Goal: Task Accomplishment & Management: Complete application form

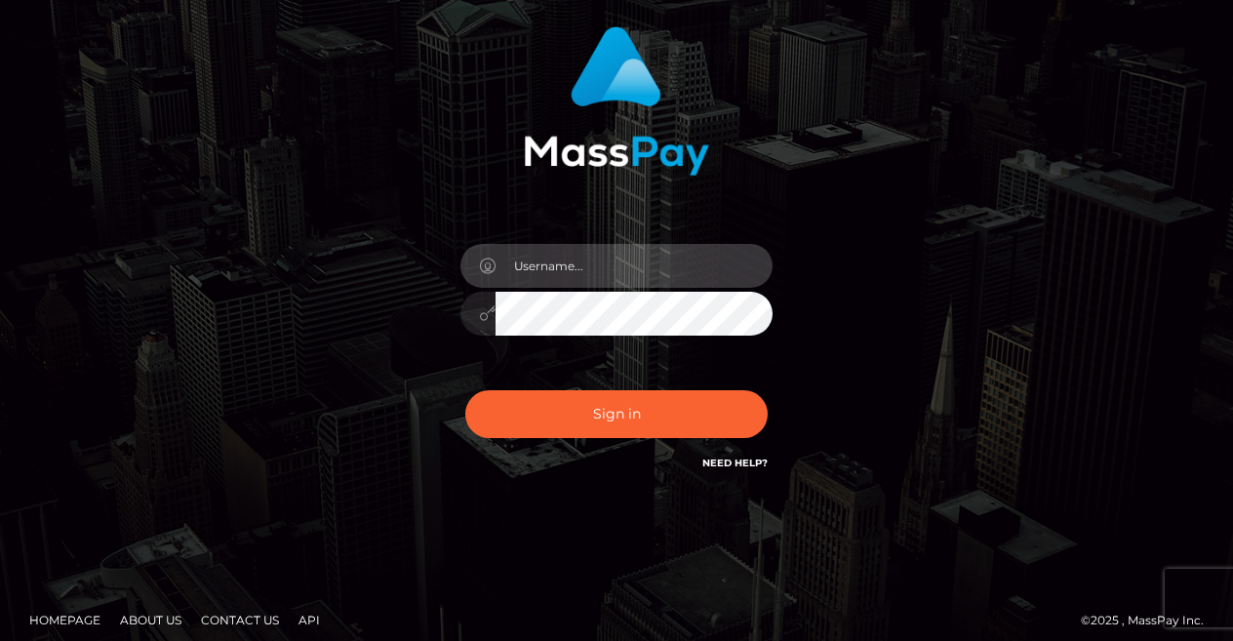
scroll to position [148, 0]
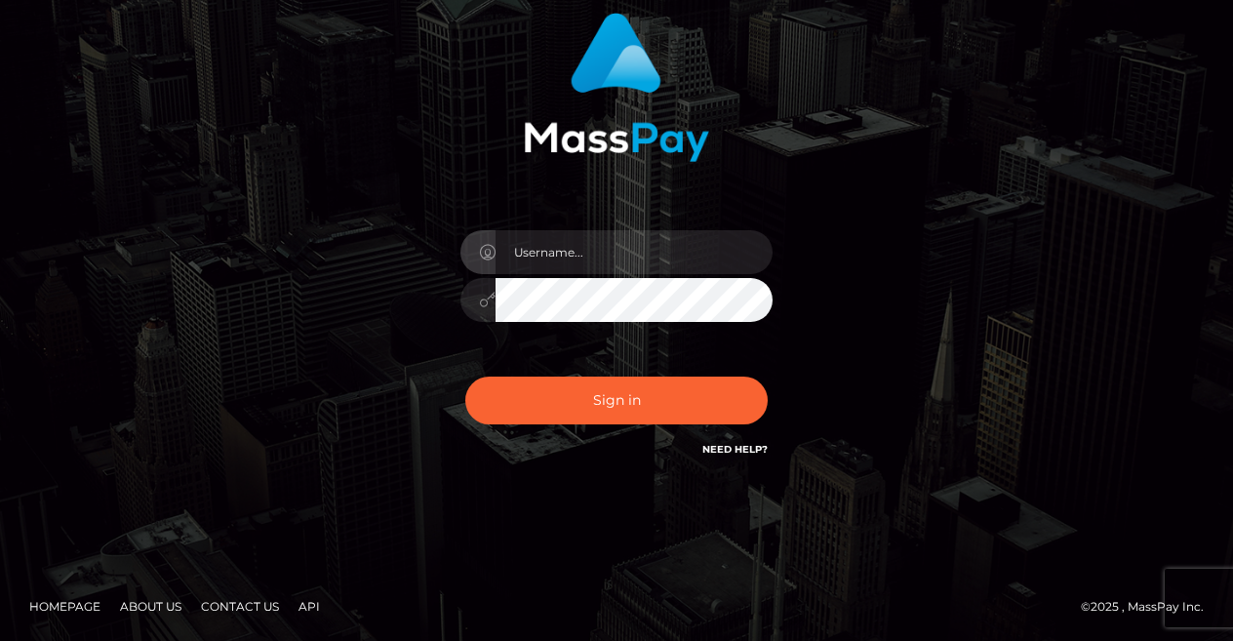
click at [710, 444] on link "Need Help?" at bounding box center [734, 449] width 65 height 13
click at [749, 451] on link "Need Help?" at bounding box center [734, 449] width 65 height 13
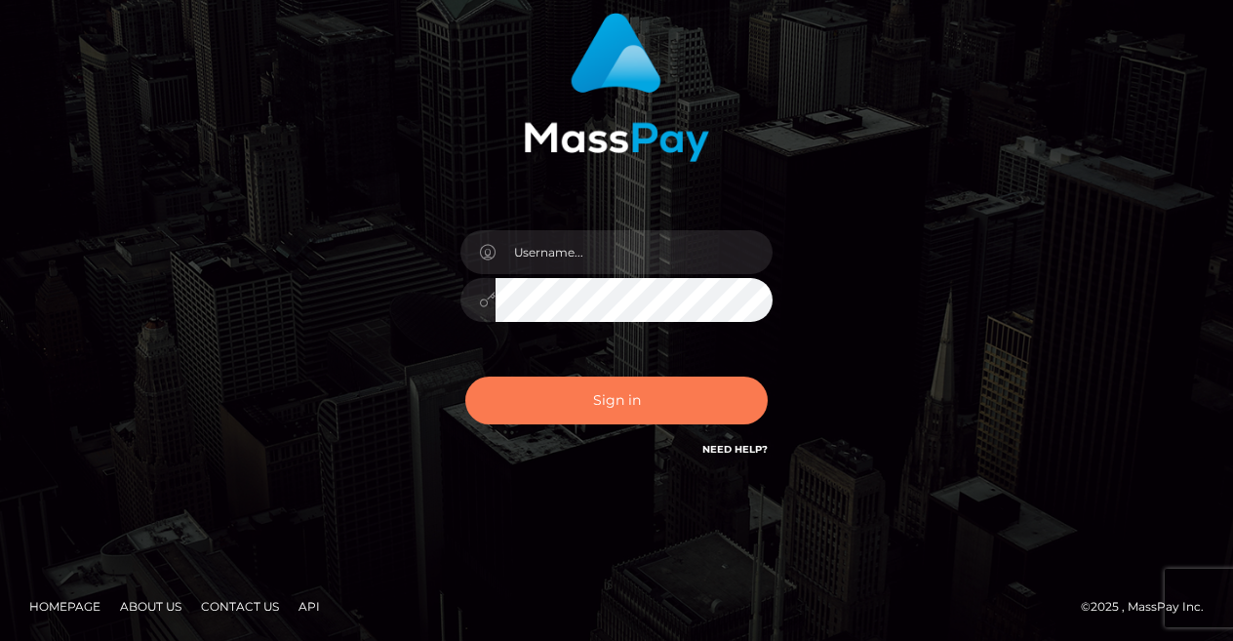
click at [634, 378] on button "Sign in" at bounding box center [616, 400] width 302 height 48
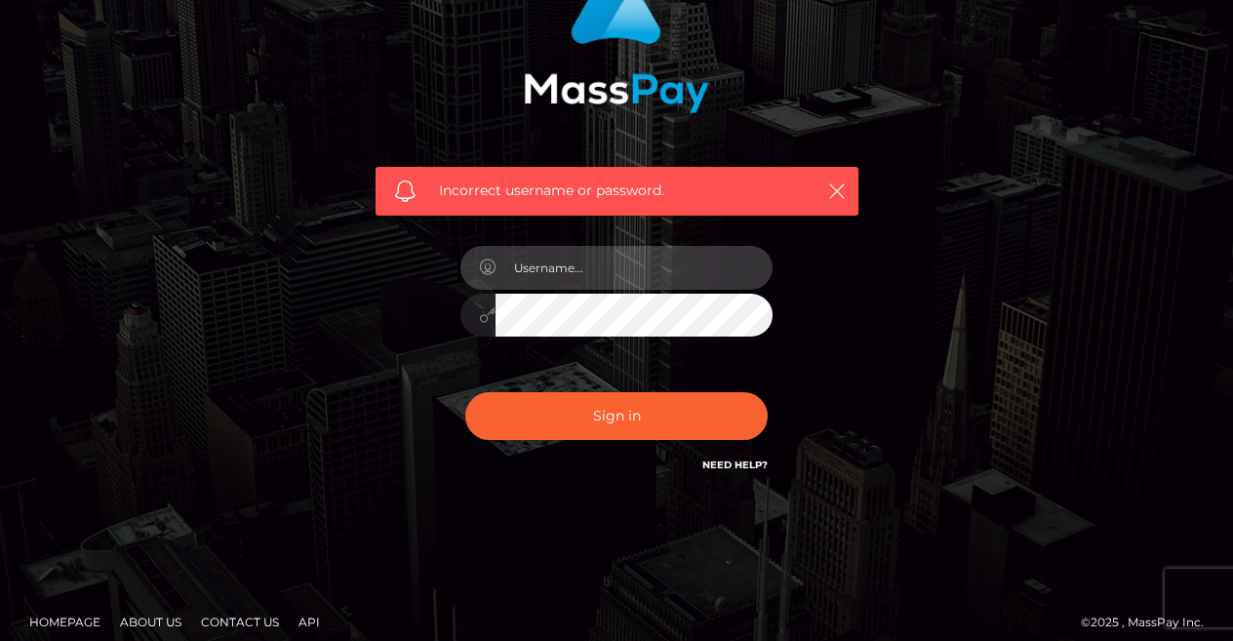
scroll to position [213, 0]
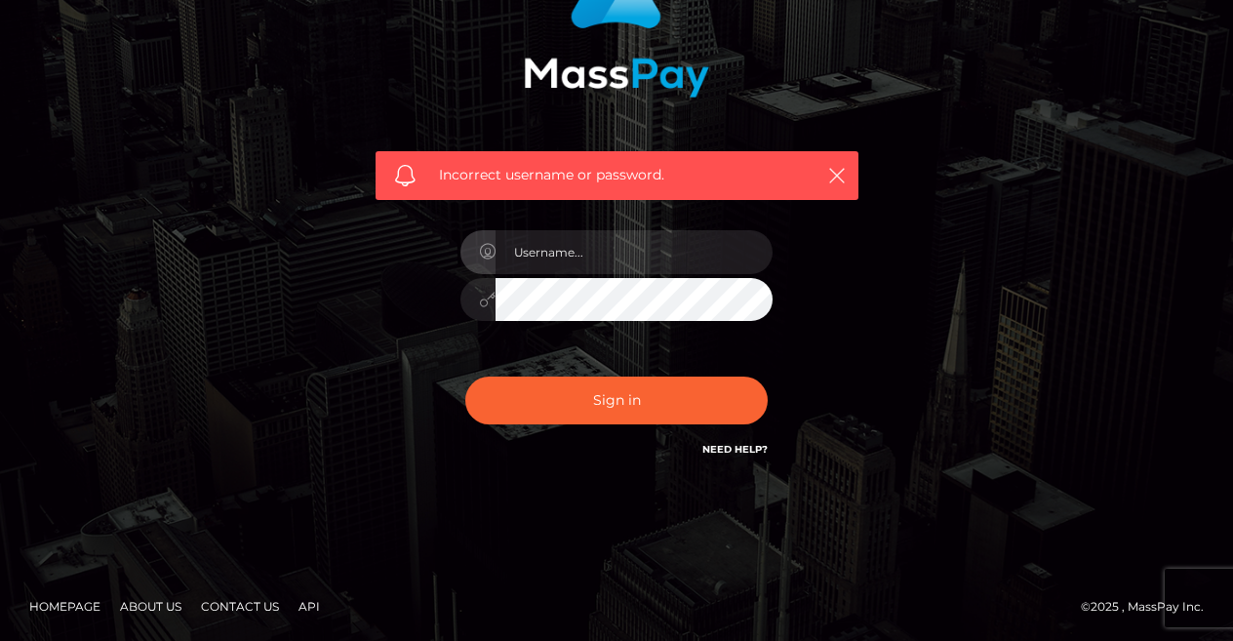
click at [732, 457] on div "Need Help?" at bounding box center [734, 452] width 65 height 24
click at [732, 453] on link "Need Help?" at bounding box center [734, 449] width 65 height 13
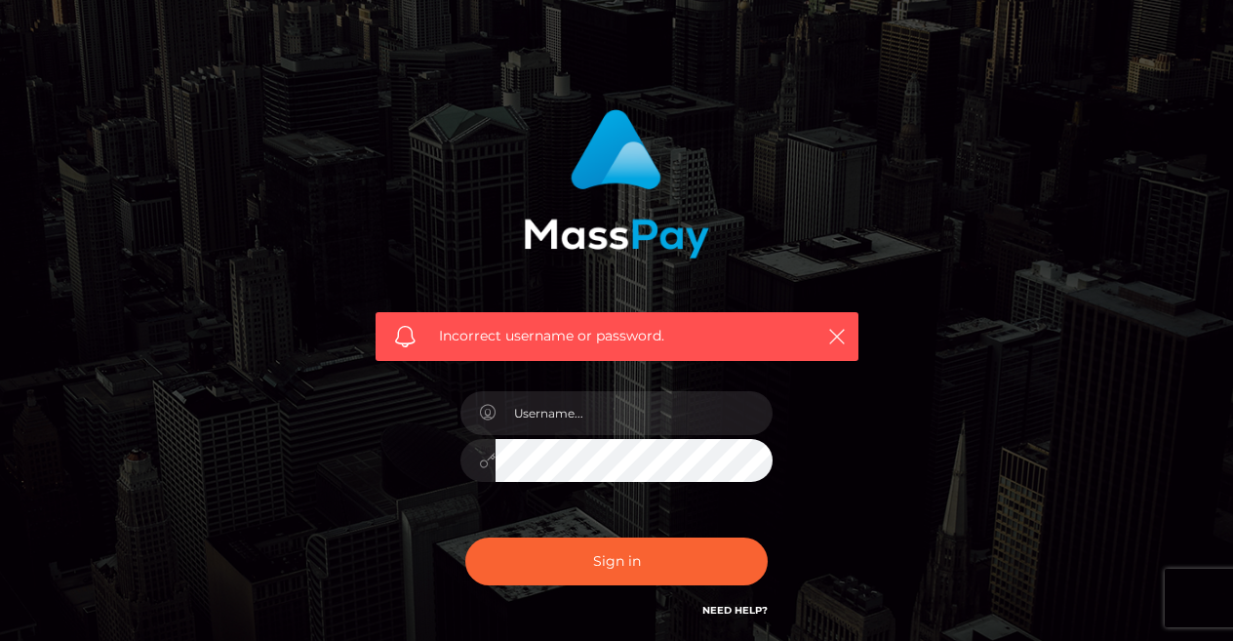
scroll to position [0, 0]
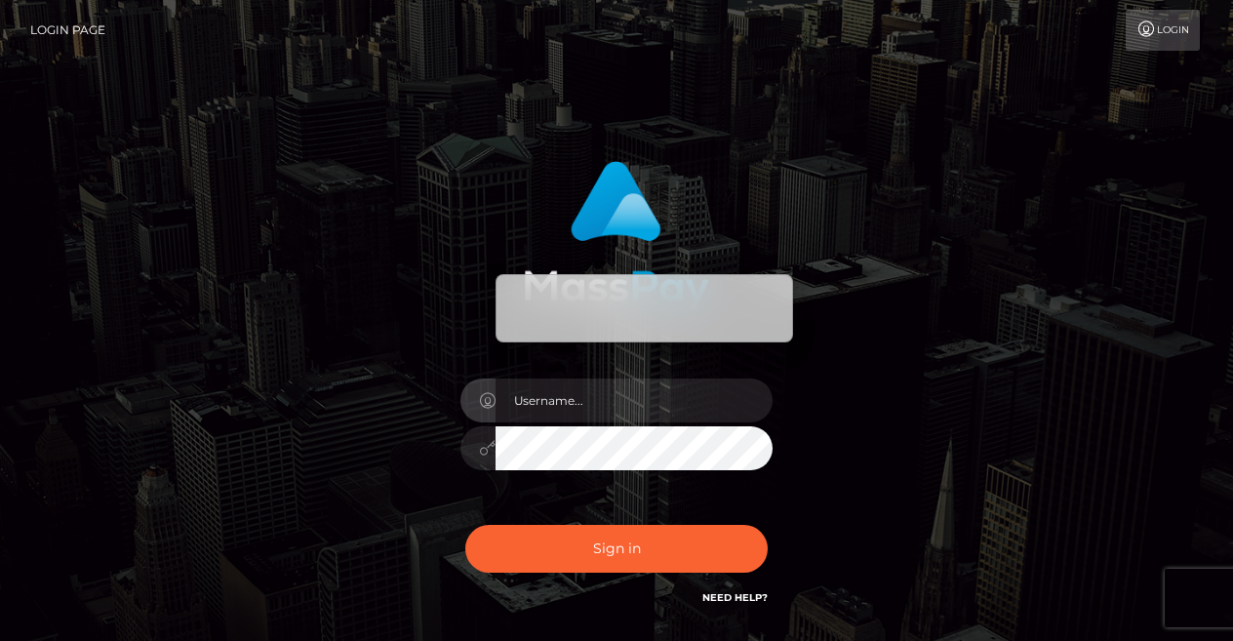
scroll to position [148, 0]
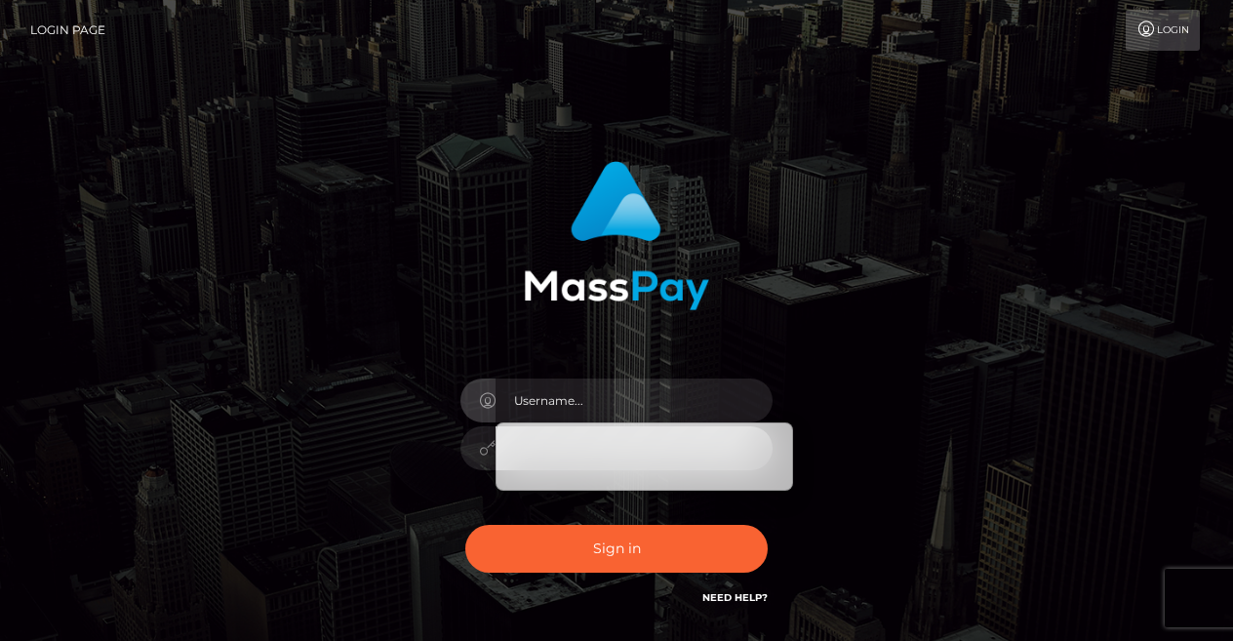
click at [1183, 27] on link "Login" at bounding box center [1162, 30] width 74 height 41
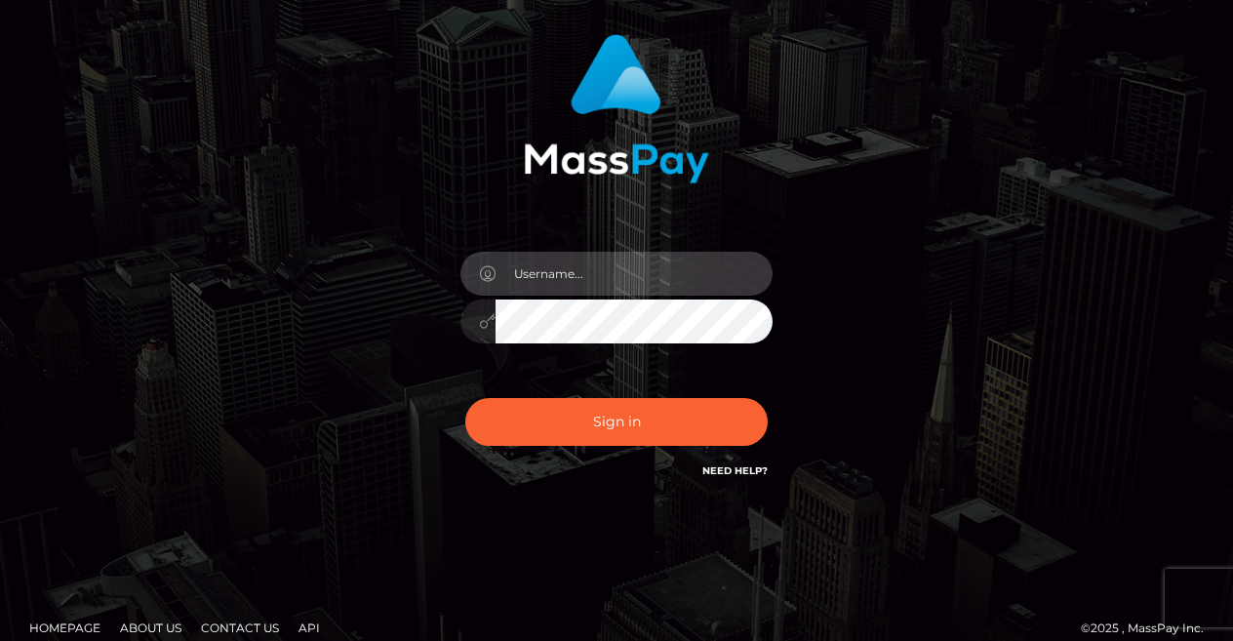
scroll to position [148, 0]
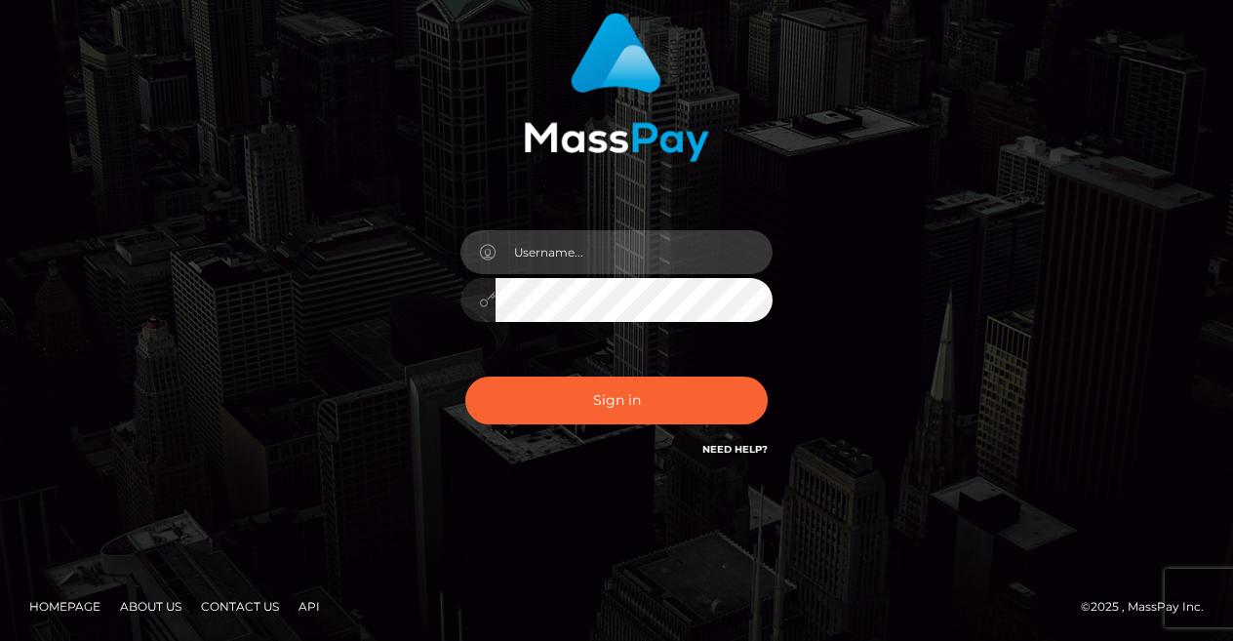
click at [663, 244] on input "text" at bounding box center [633, 252] width 277 height 44
type input "[EMAIL_ADDRESS][DOMAIN_NAME]"
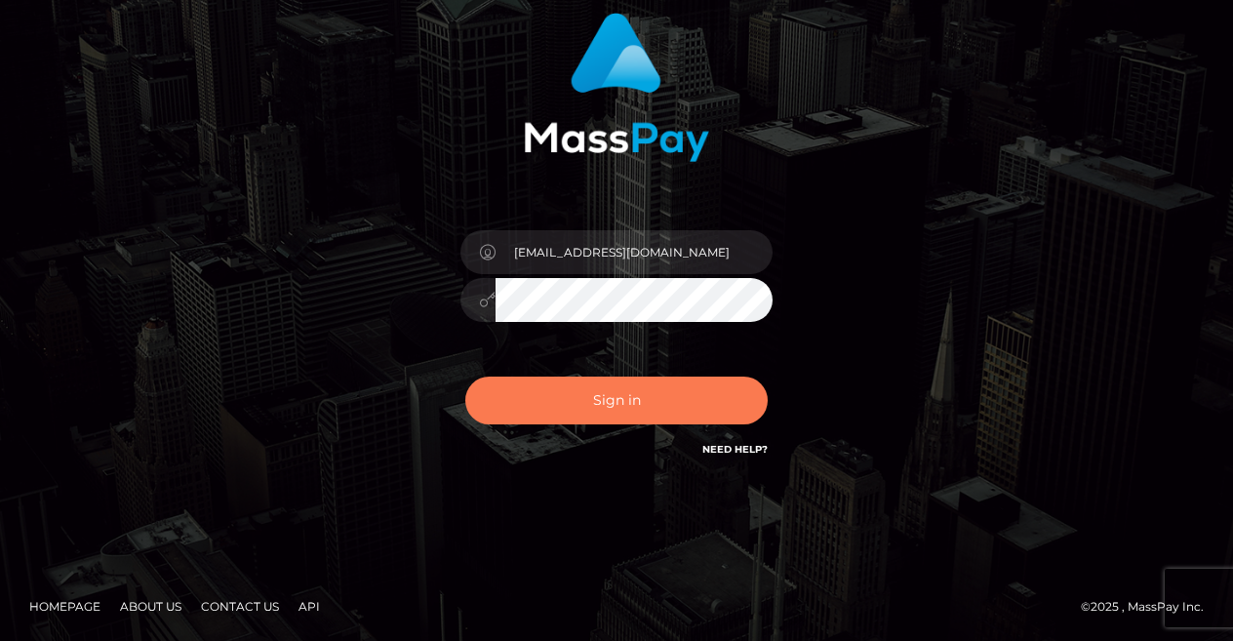
click at [697, 407] on button "Sign in" at bounding box center [616, 400] width 302 height 48
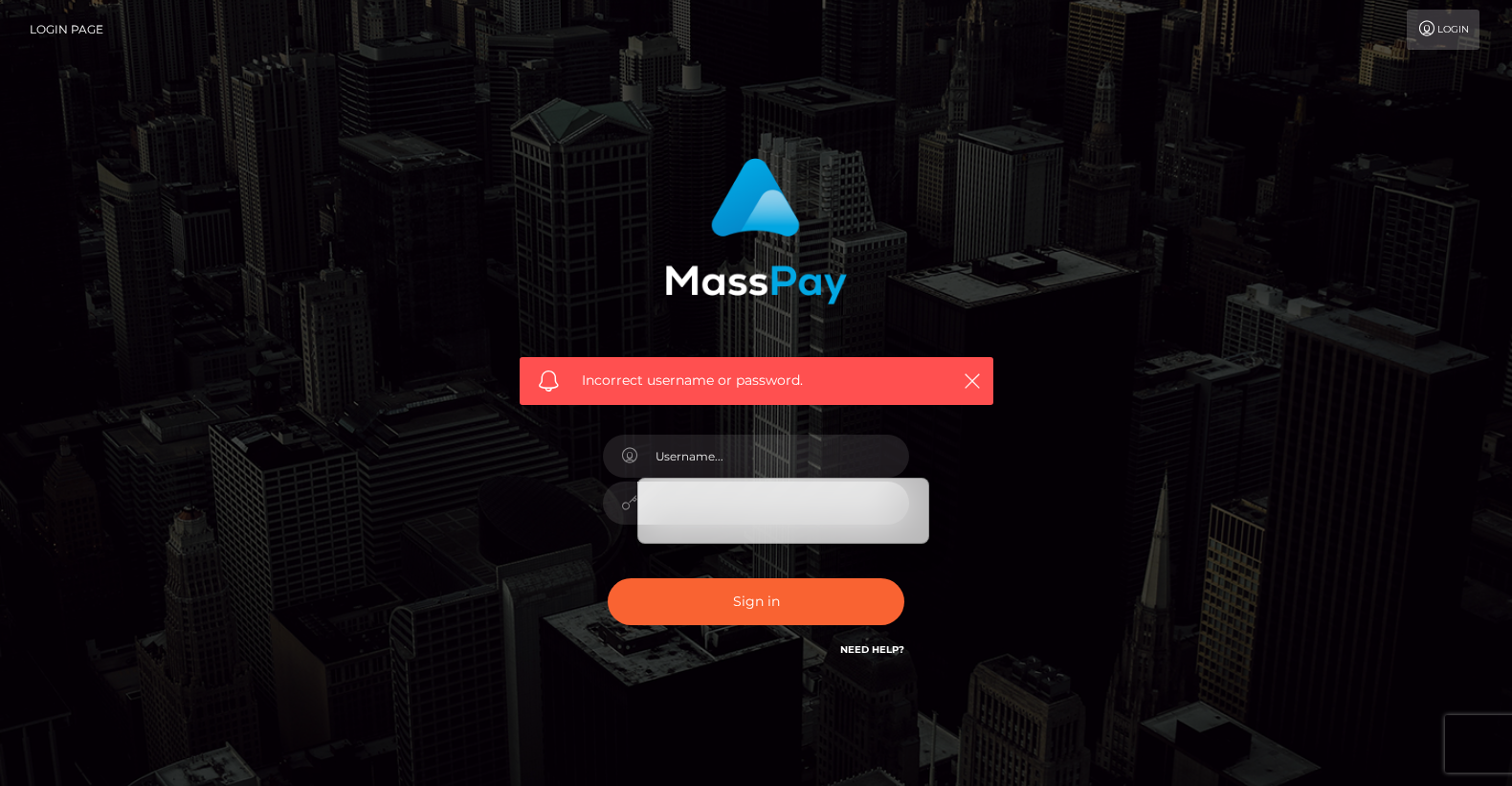
click at [61, 27] on link "Login Page" at bounding box center [66, 29] width 74 height 40
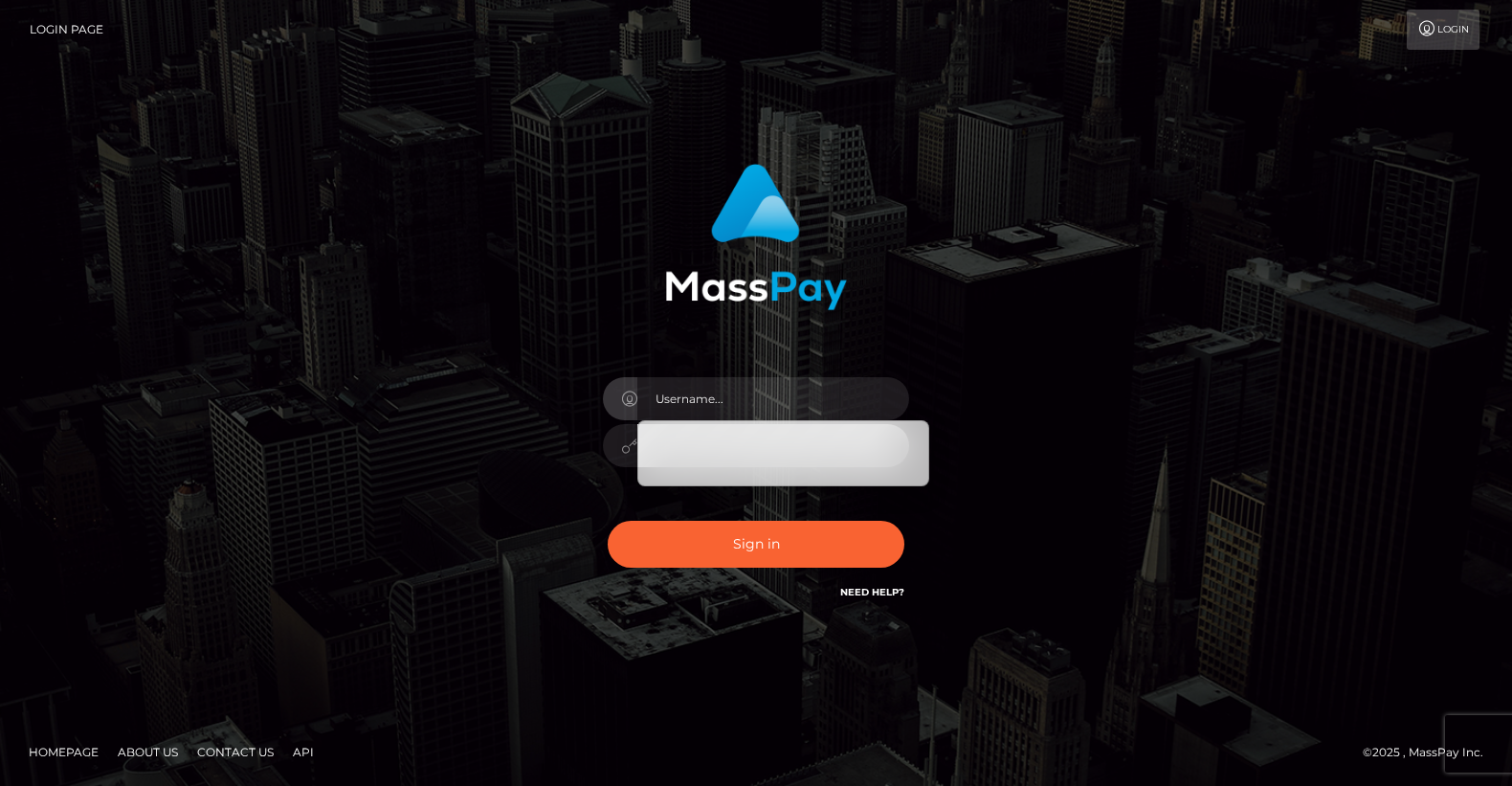
click at [1038, 554] on div "Sign in" at bounding box center [756, 393] width 1091 height 487
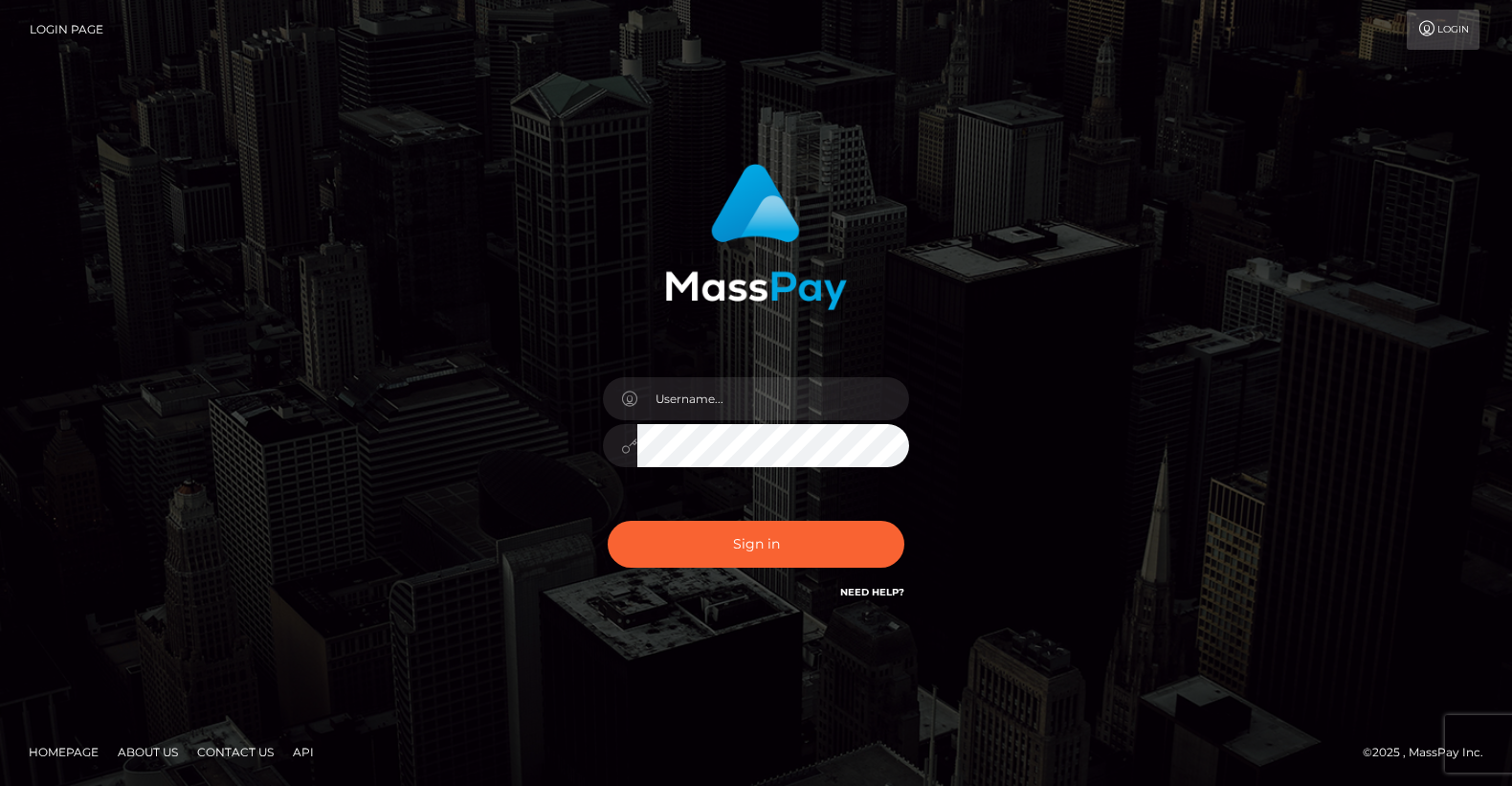
click at [882, 595] on link "Need Help?" at bounding box center [871, 592] width 64 height 13
click at [1239, 297] on div "Sign in" at bounding box center [756, 393] width 1091 height 487
click at [865, 600] on div "Need Help?" at bounding box center [871, 595] width 64 height 24
click at [865, 595] on link "Need Help?" at bounding box center [871, 592] width 64 height 13
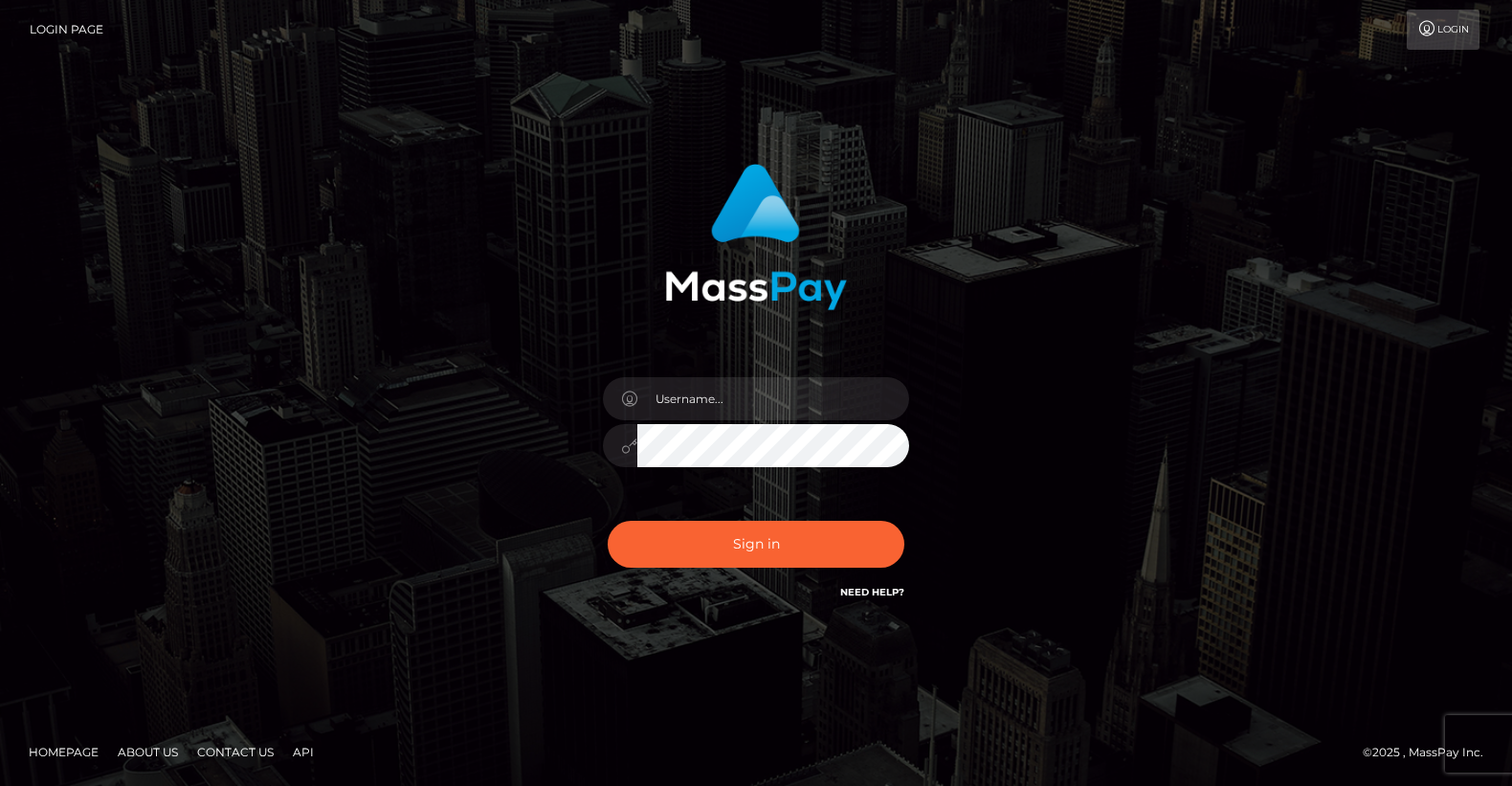
click at [865, 595] on link "Need Help?" at bounding box center [871, 592] width 64 height 13
click at [1435, 36] on link "Login" at bounding box center [1442, 29] width 73 height 40
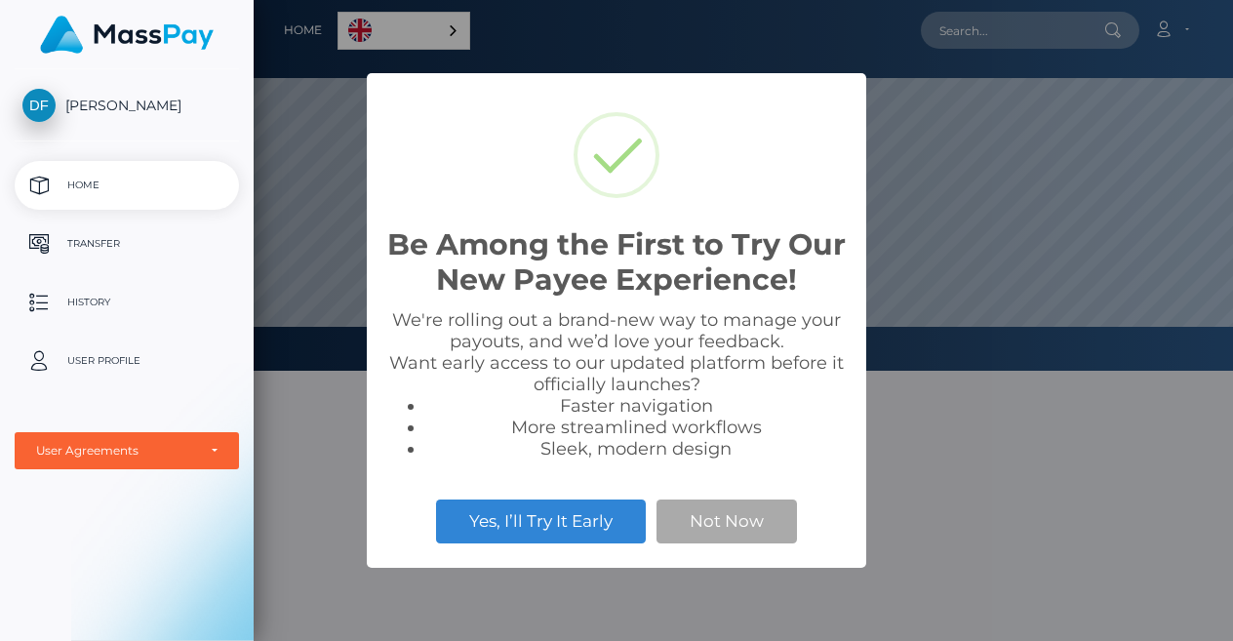
scroll to position [371, 979]
click at [571, 520] on button "Yes, I’ll Try It Early" at bounding box center [541, 520] width 210 height 43
